Goal: Navigation & Orientation: Find specific page/section

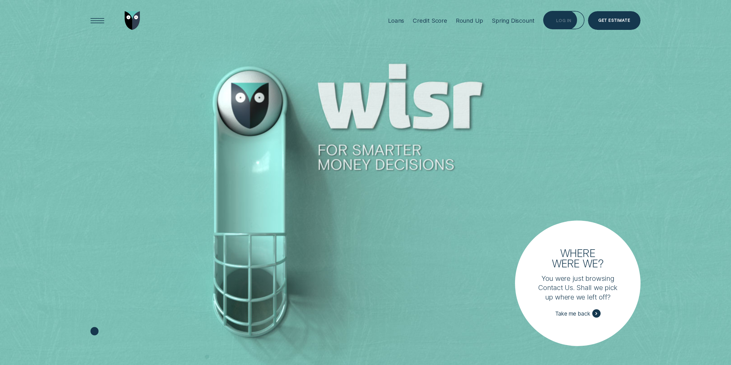
click at [570, 19] on div "Log in" at bounding box center [563, 21] width 15 height 4
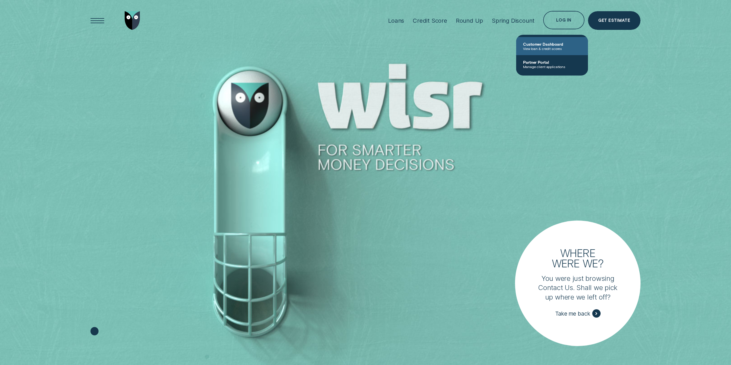
click at [552, 47] on span "View loan & credit scores" at bounding box center [552, 49] width 58 height 4
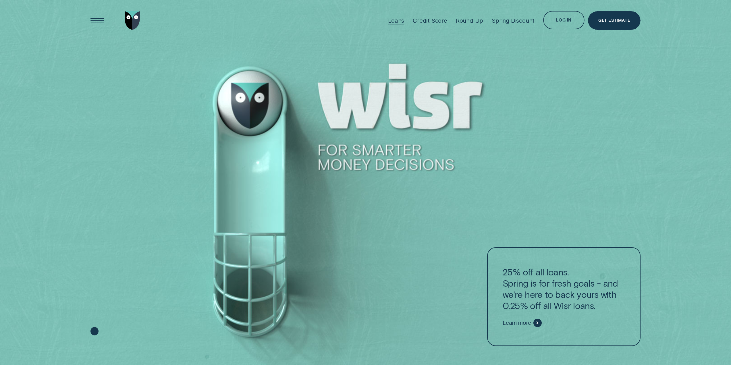
click at [393, 20] on div "Loans" at bounding box center [396, 20] width 16 height 7
